Goal: Task Accomplishment & Management: Use online tool/utility

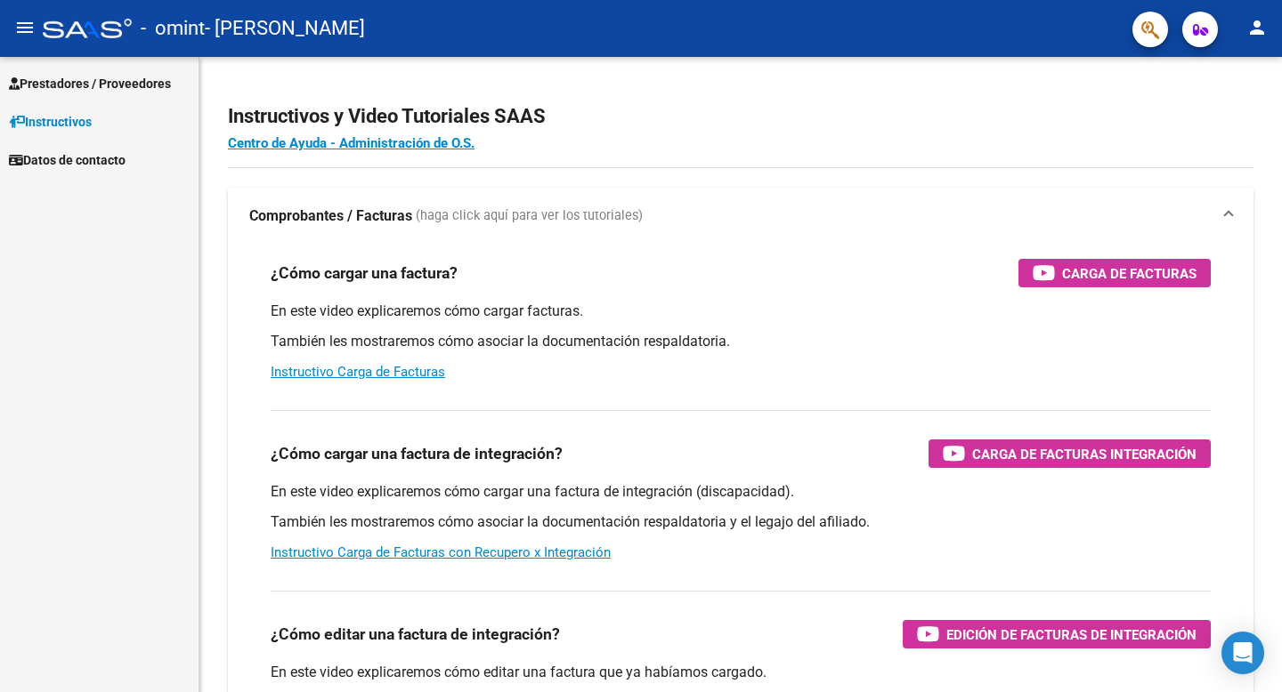
click at [78, 82] on span "Prestadores / Proveedores" at bounding box center [90, 84] width 162 height 20
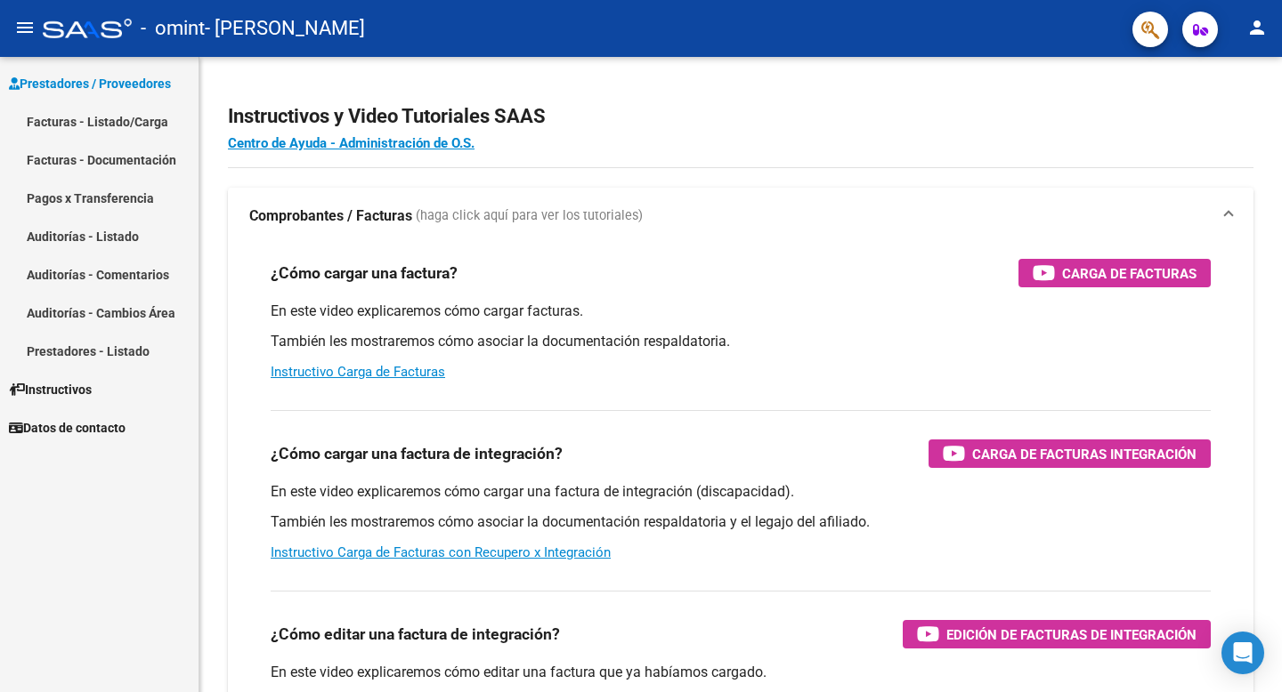
click at [99, 118] on link "Facturas - Listado/Carga" at bounding box center [99, 121] width 198 height 38
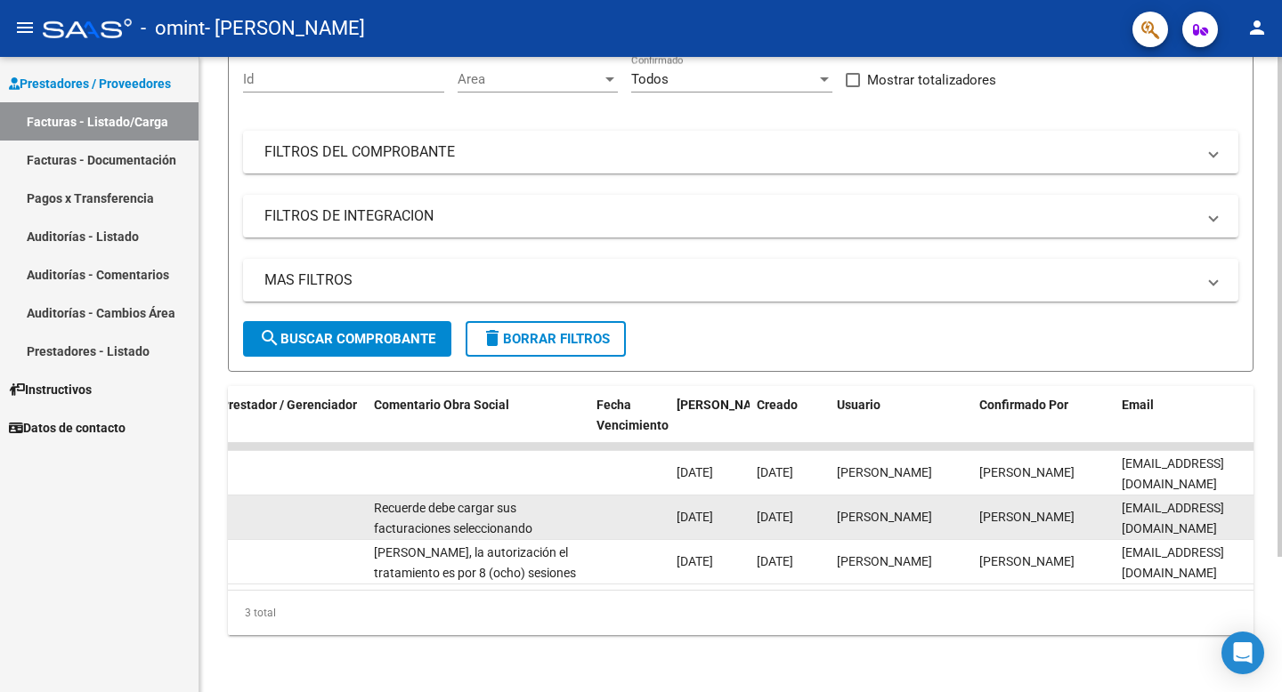
scroll to position [0, 2727]
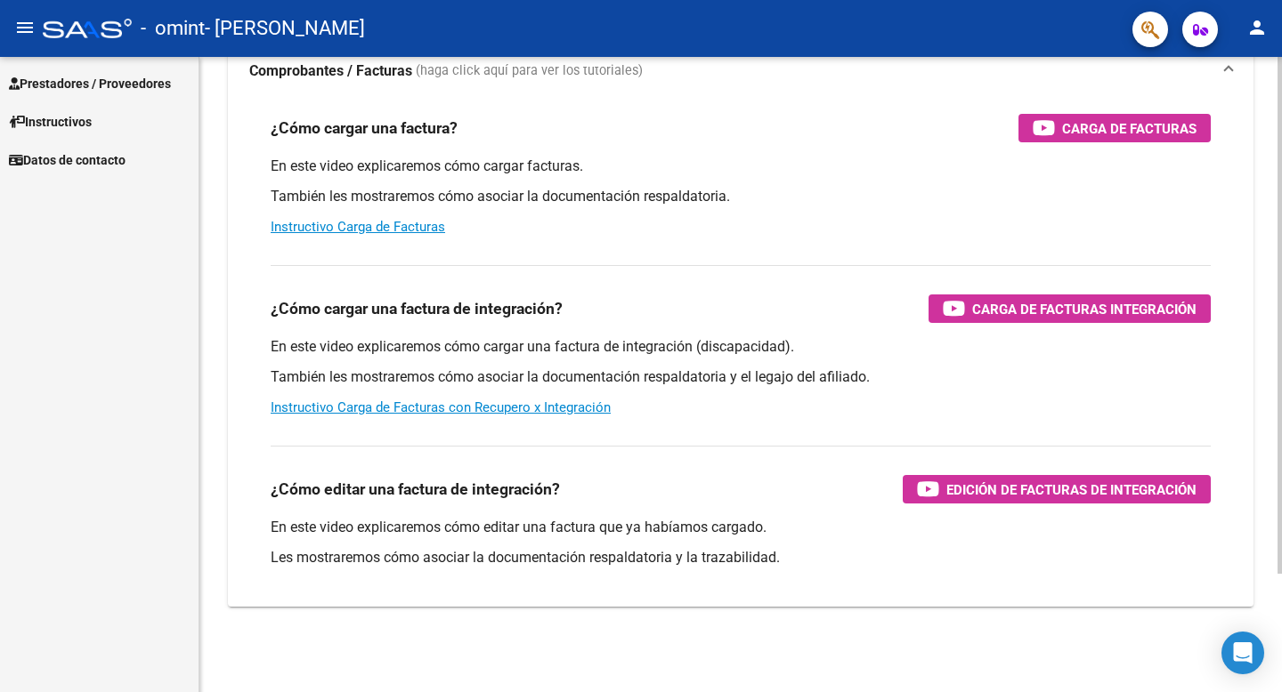
scroll to position [145, 0]
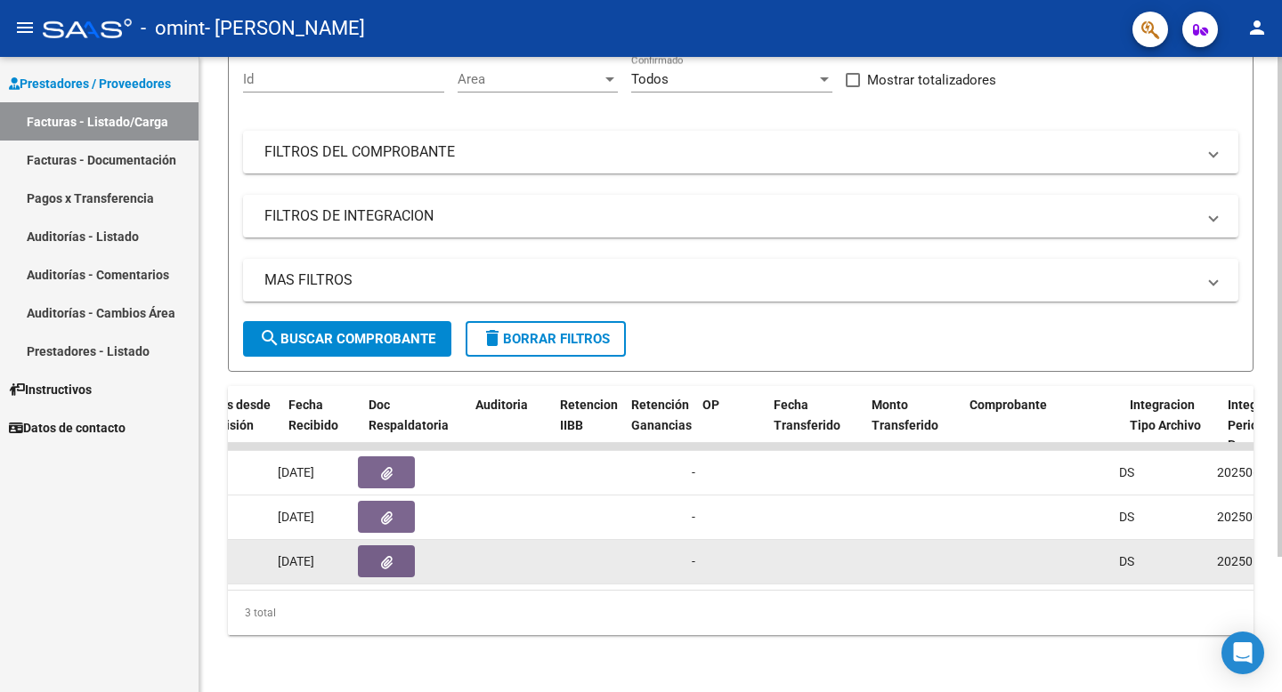
scroll to position [0, 1019]
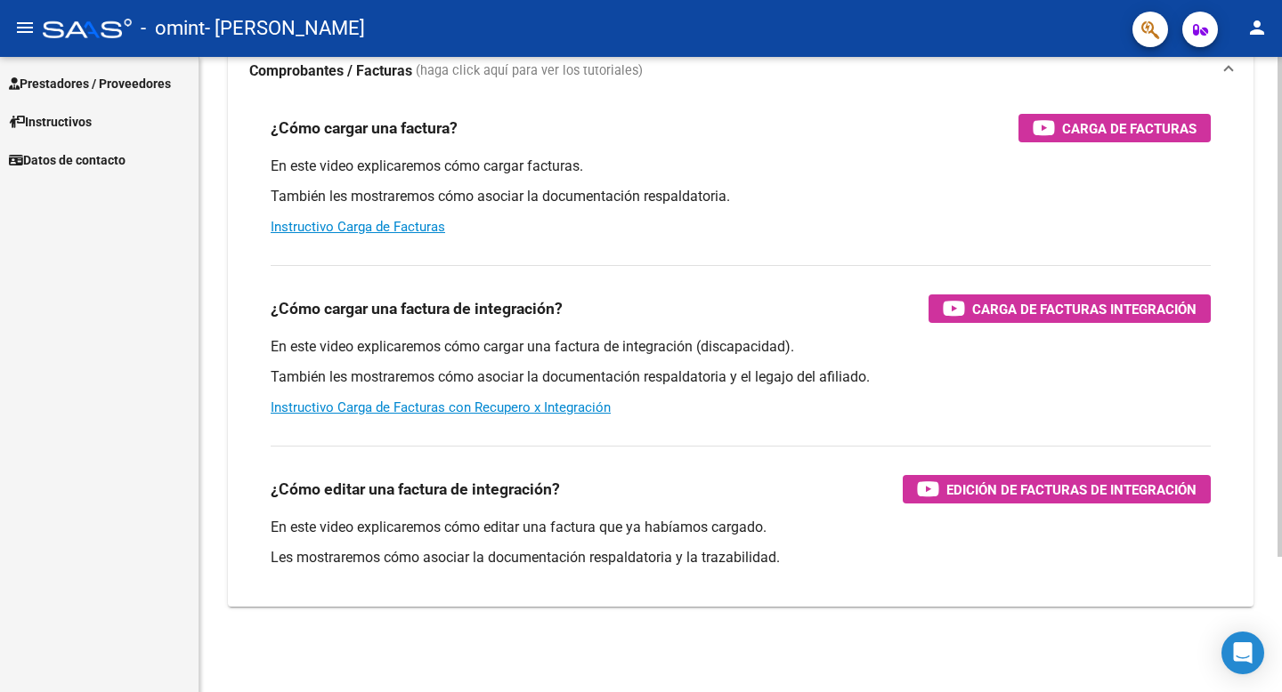
scroll to position [145, 0]
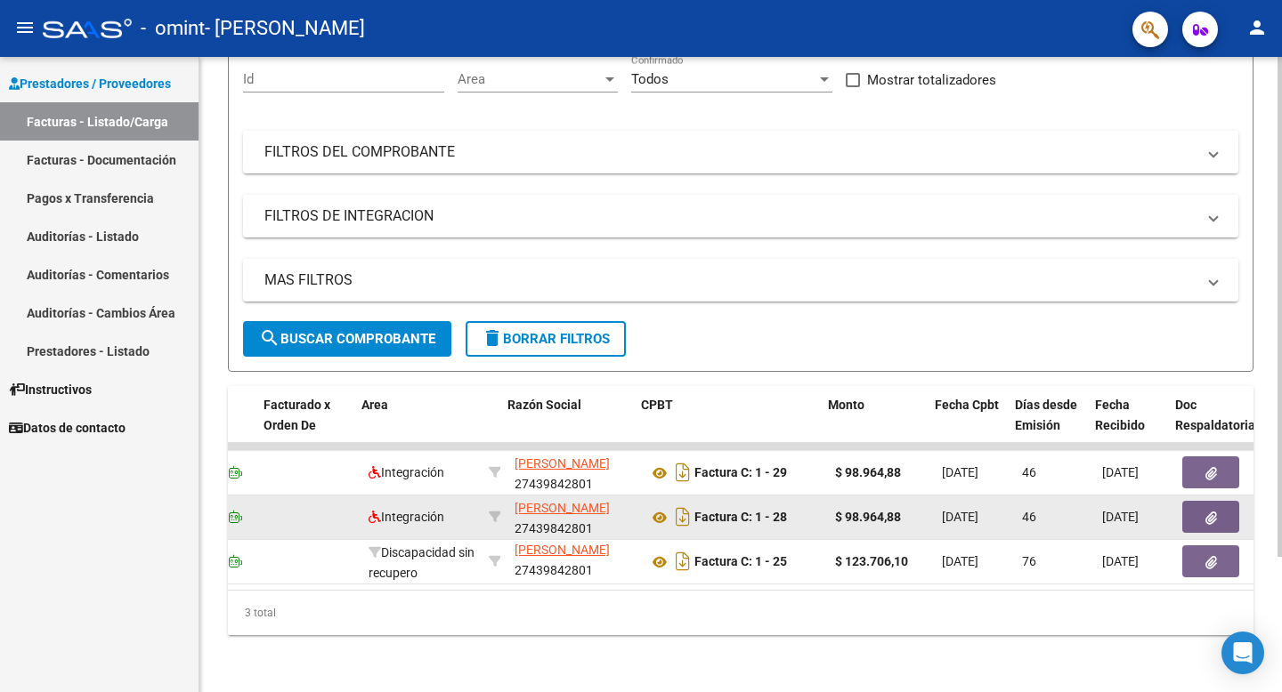
scroll to position [0, 223]
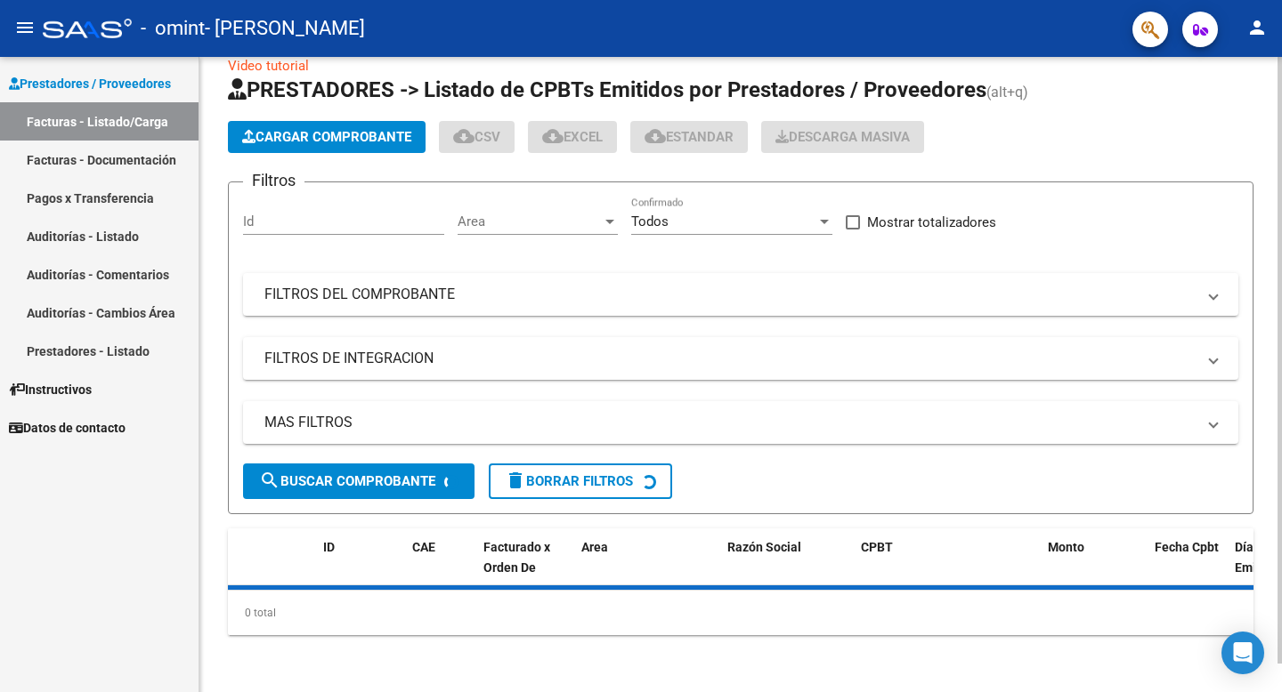
scroll to position [172, 0]
